Goal: Transaction & Acquisition: Purchase product/service

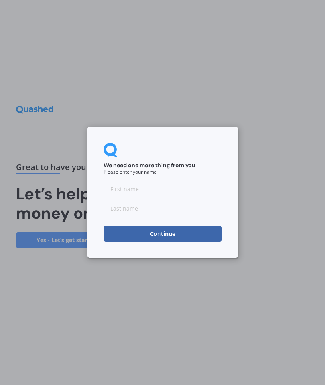
click at [119, 192] on input at bounding box center [162, 189] width 118 height 16
type input "[PERSON_NAME]"
click at [121, 214] on input at bounding box center [162, 208] width 118 height 16
type input "[PERSON_NAME]"
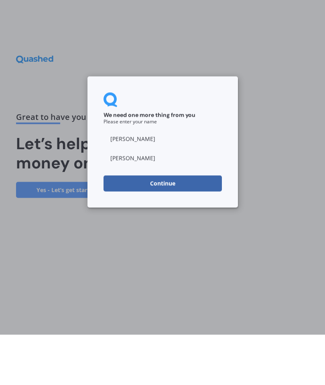
click at [173, 226] on button "Continue" at bounding box center [162, 234] width 118 height 16
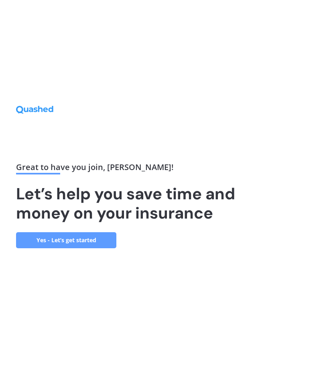
click at [97, 232] on link "Yes - Let’s get started" at bounding box center [66, 240] width 100 height 16
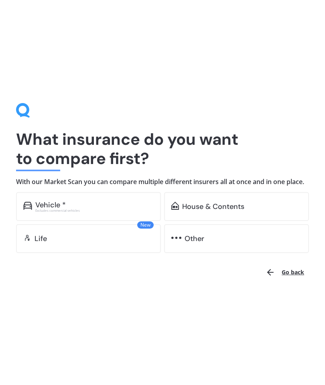
click at [214, 209] on div "House & Contents" at bounding box center [213, 206] width 62 height 8
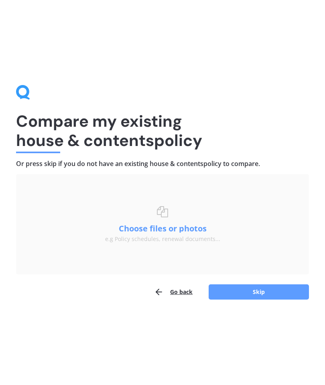
click at [255, 293] on button "Skip" at bounding box center [258, 291] width 100 height 15
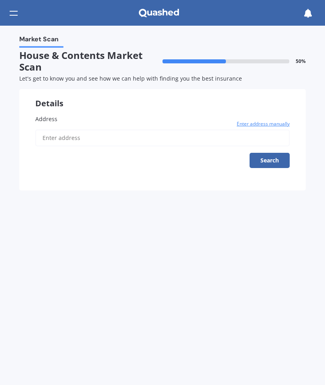
click at [254, 125] on span "Enter address manually" at bounding box center [262, 124] width 53 height 8
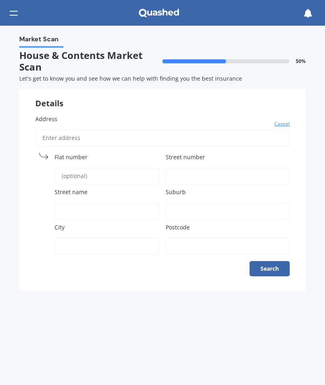
click at [62, 132] on input "Address" at bounding box center [162, 137] width 254 height 17
click at [180, 174] on input "Street number" at bounding box center [228, 176] width 124 height 17
type input "81a"
click at [71, 205] on input "Street name" at bounding box center [107, 211] width 105 height 17
type input "[PERSON_NAME][GEOGRAPHIC_DATA]"
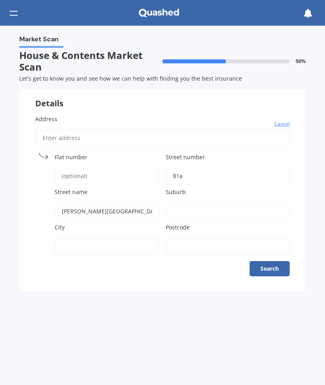
click at [185, 203] on input "Suburb" at bounding box center [228, 211] width 124 height 17
type input "[STREET_ADDRESS][PERSON_NAME]"
type input "[GEOGRAPHIC_DATA]"
type input "8051"
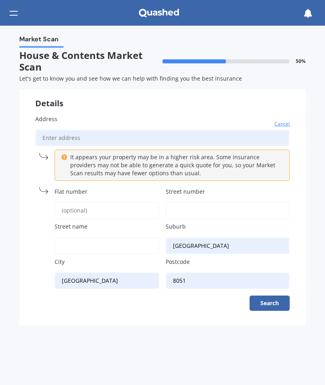
click at [273, 303] on button "Search" at bounding box center [269, 302] width 40 height 15
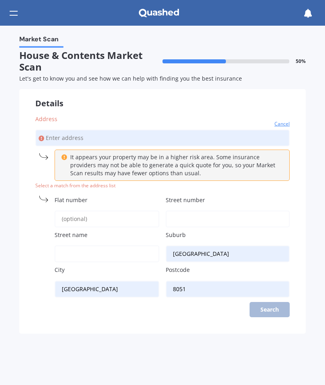
click at [190, 215] on input "Street number" at bounding box center [228, 218] width 124 height 17
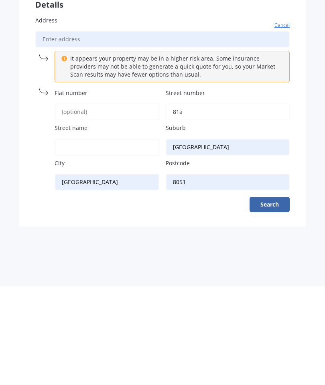
type input "81a"
click at [66, 237] on input "Street name" at bounding box center [107, 245] width 105 height 17
type input "[PERSON_NAME]"
click at [267, 295] on button "Search" at bounding box center [269, 302] width 40 height 15
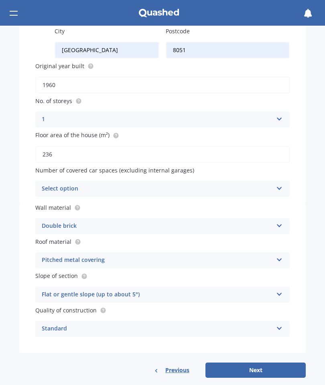
scroll to position [230, 0]
click at [281, 184] on icon at bounding box center [279, 187] width 7 height 6
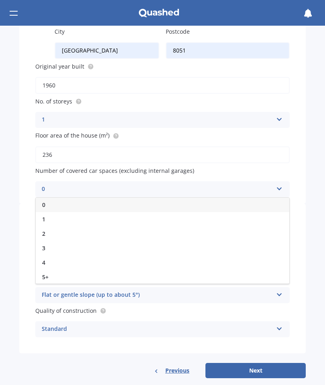
click at [43, 230] on span "2" at bounding box center [43, 234] width 3 height 8
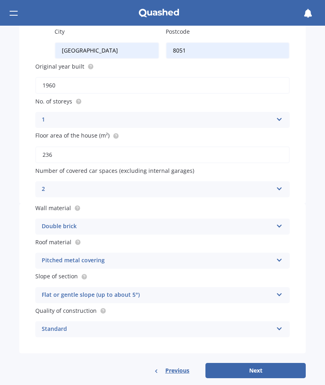
click at [281, 184] on icon at bounding box center [279, 187] width 7 height 6
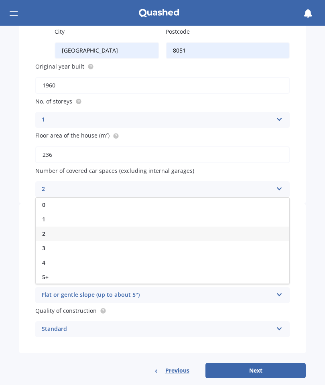
click at [46, 245] on div "3" at bounding box center [162, 248] width 253 height 14
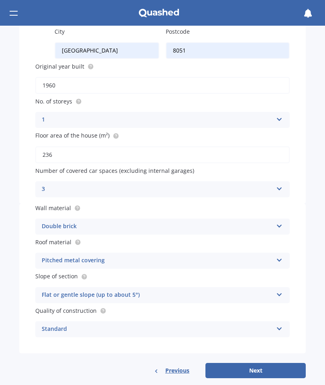
click at [255, 366] on button "Next" at bounding box center [255, 370] width 100 height 15
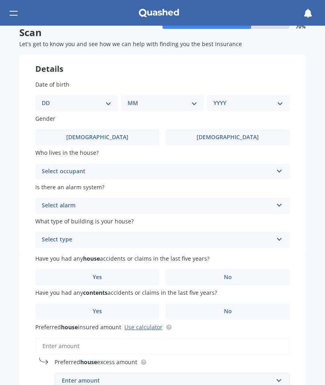
scroll to position [0, 0]
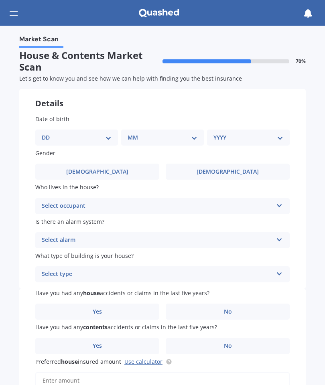
click at [279, 203] on icon at bounding box center [279, 204] width 7 height 6
click at [59, 218] on span "Owner" at bounding box center [51, 222] width 18 height 8
click at [280, 238] on icon at bounding box center [279, 238] width 7 height 6
click at [78, 252] on span "Yes, monitored" at bounding box center [63, 256] width 42 height 8
click at [278, 271] on icon at bounding box center [279, 272] width 7 height 6
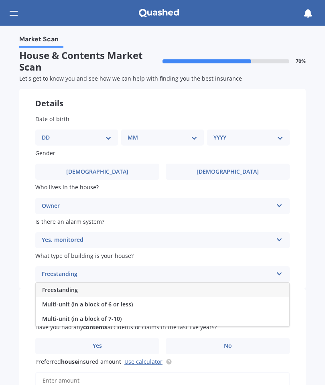
click at [70, 287] on span "Freestanding" at bounding box center [60, 290] width 36 height 8
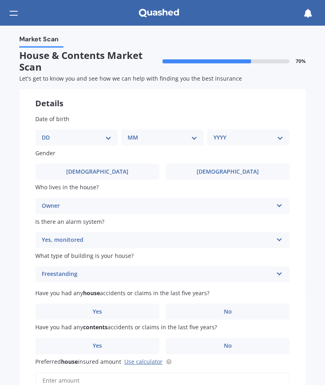
click at [233, 304] on label "No" at bounding box center [228, 311] width 124 height 16
click at [0, 0] on input "No" at bounding box center [0, 0] width 0 height 0
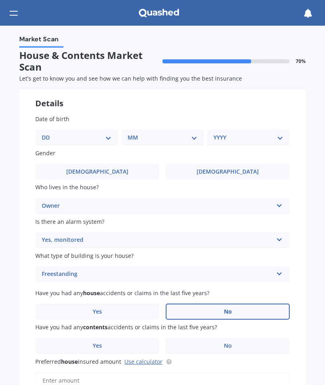
click at [228, 343] on span "No" at bounding box center [228, 345] width 8 height 7
click at [0, 0] on input "No" at bounding box center [0, 0] width 0 height 0
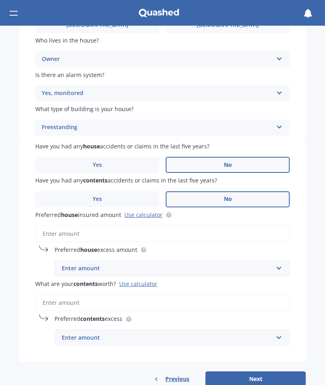
scroll to position [147, 0]
click at [147, 212] on link "Use calculator" at bounding box center [143, 215] width 38 height 8
